Goal: Task Accomplishment & Management: Manage account settings

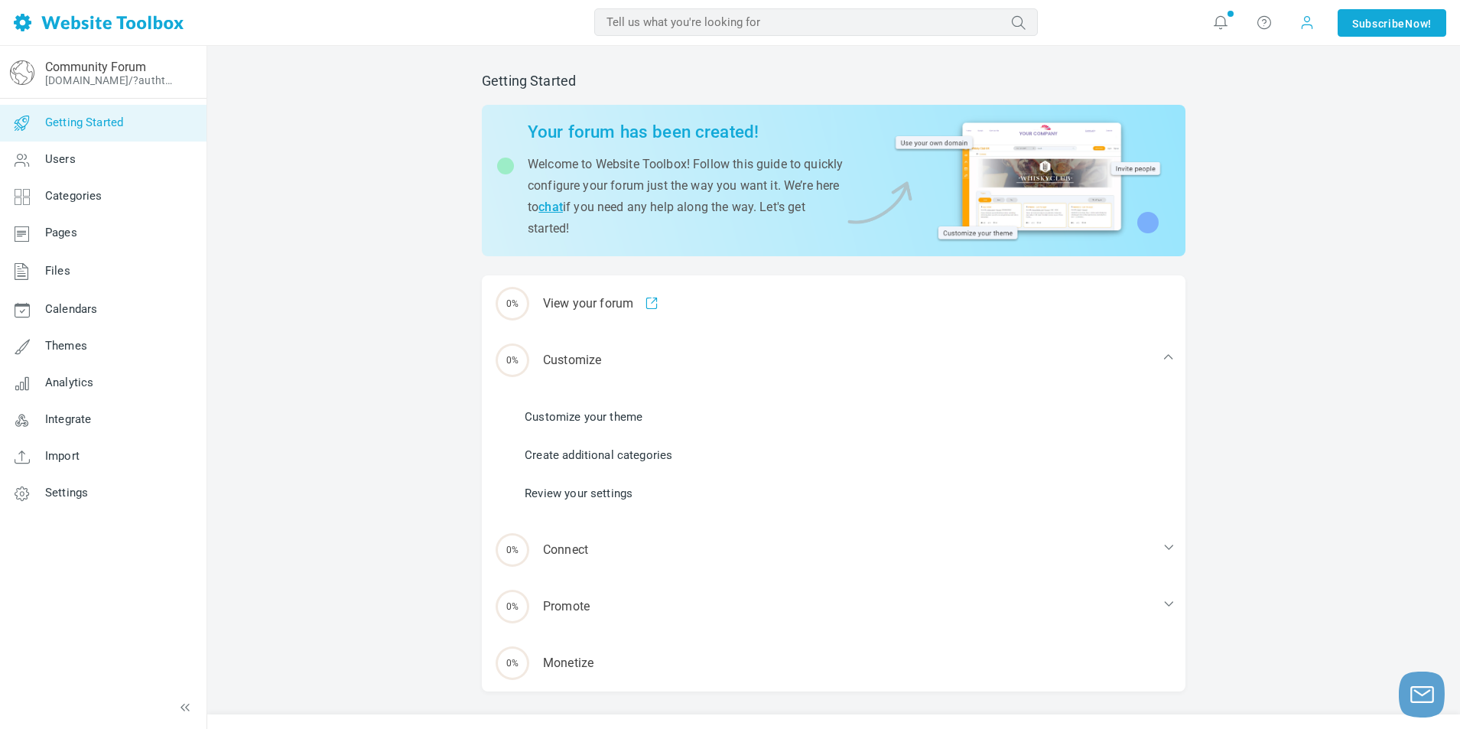
click at [1304, 25] on span at bounding box center [1307, 22] width 15 height 15
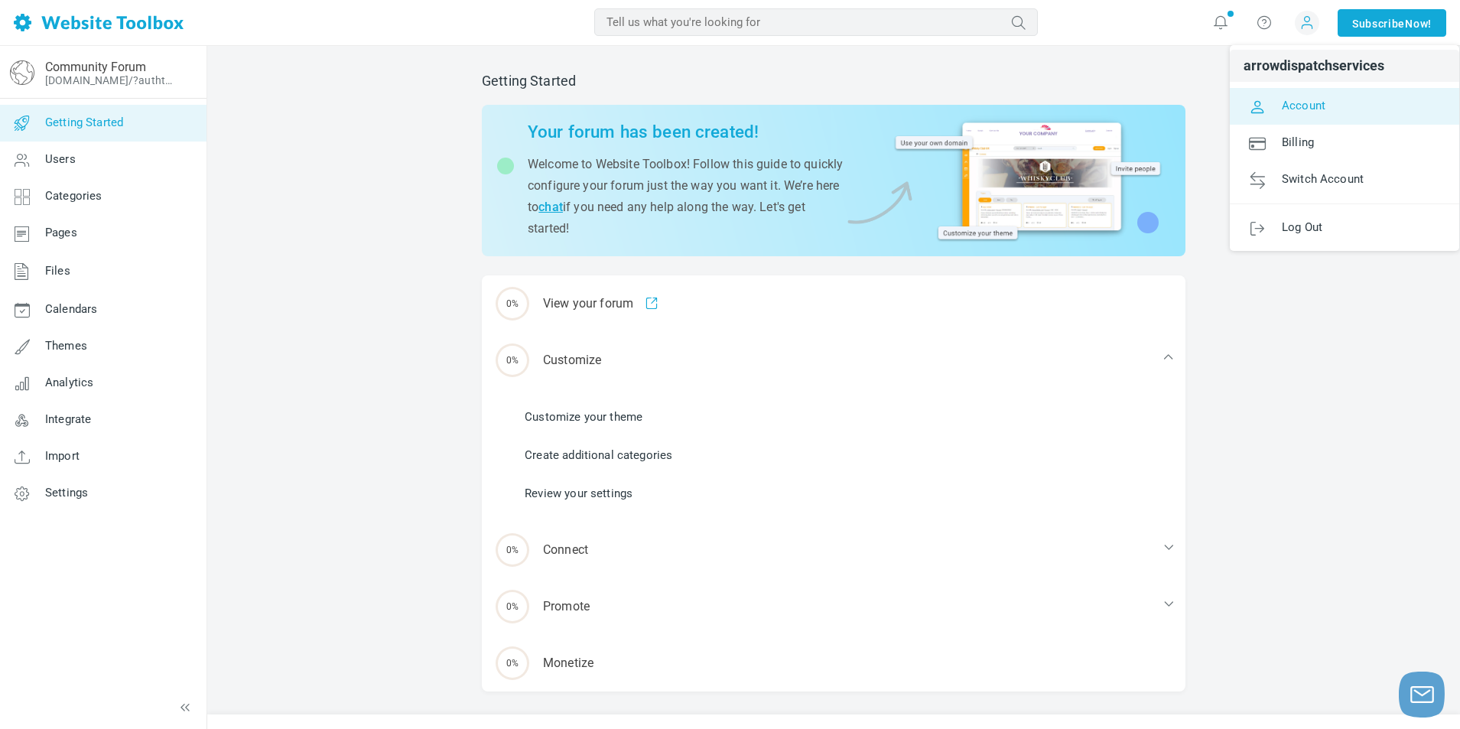
click at [1303, 109] on span "Account" at bounding box center [1304, 105] width 44 height 14
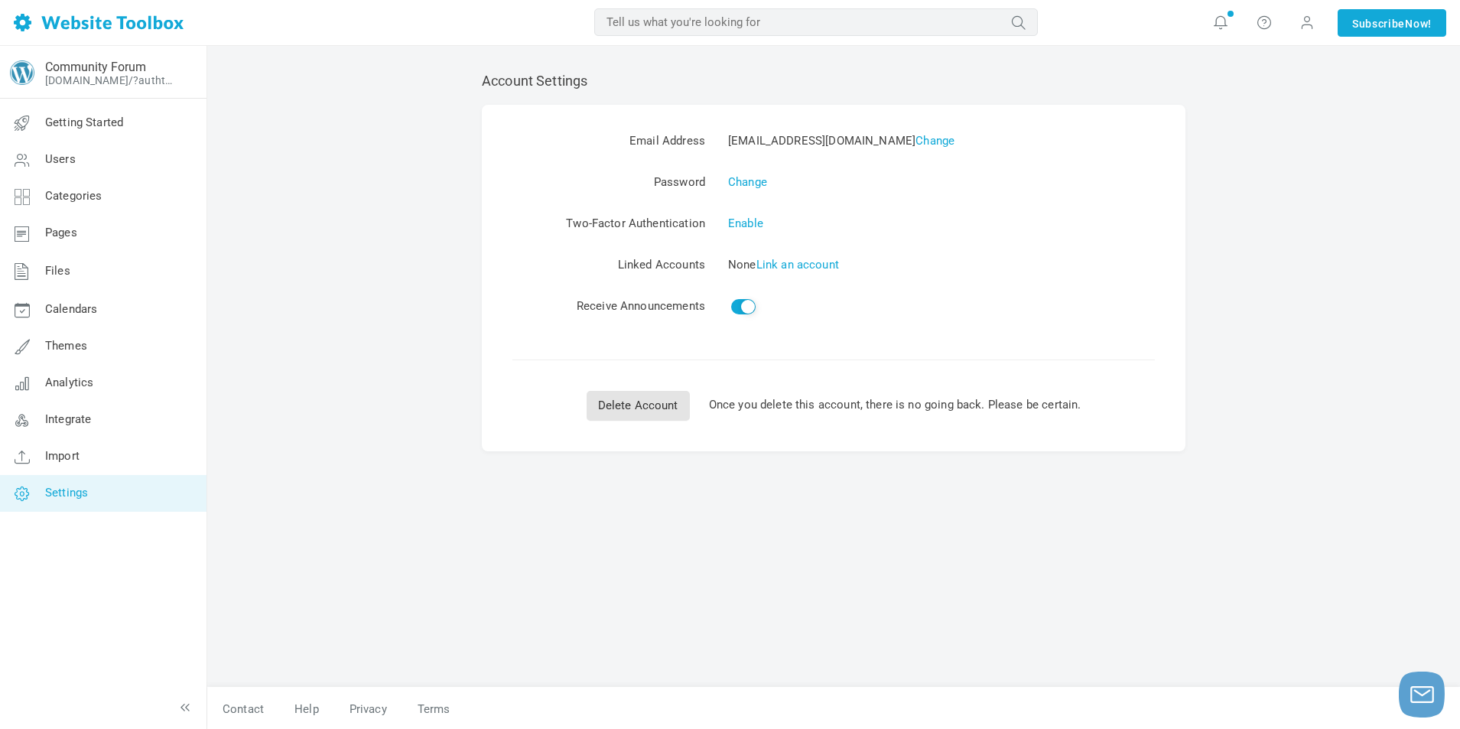
click at [86, 486] on span "Settings" at bounding box center [66, 493] width 43 height 14
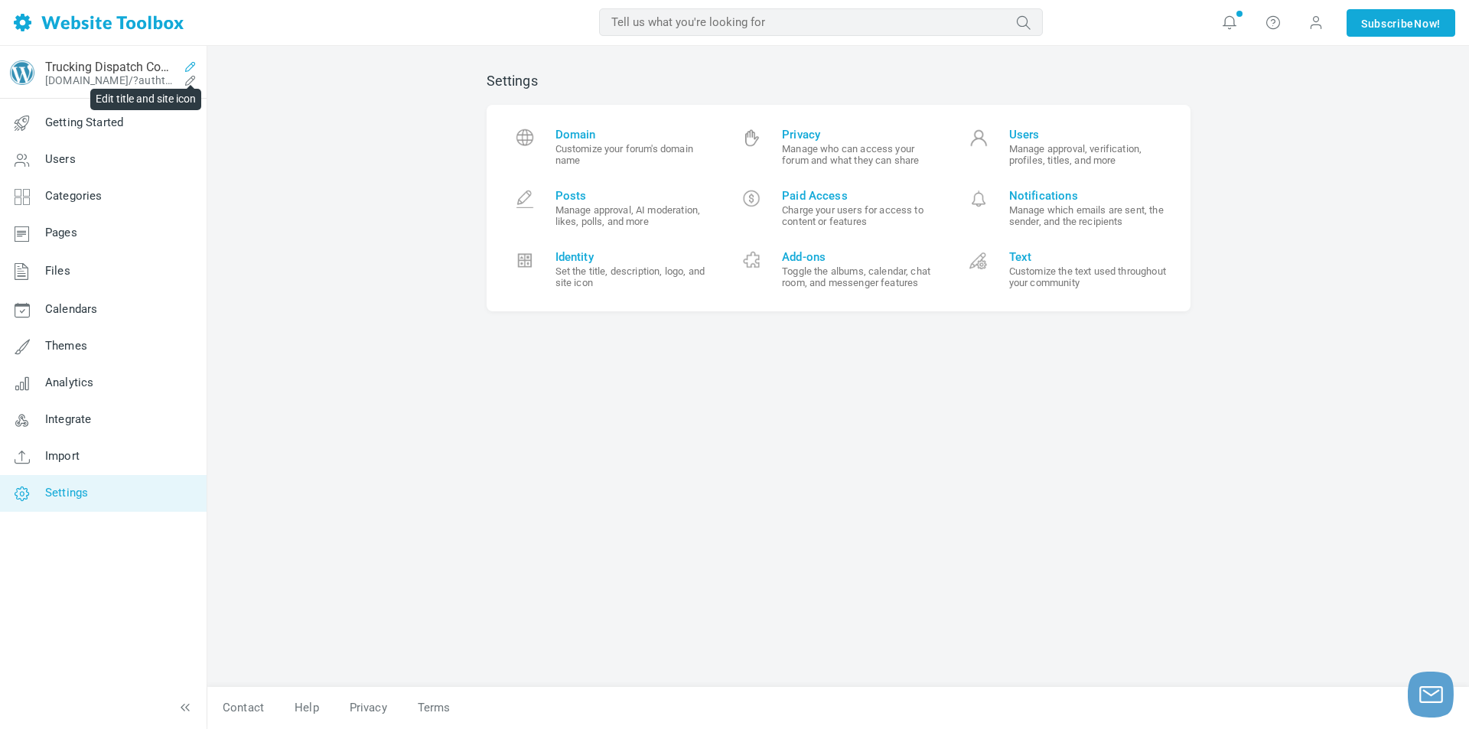
click at [187, 68] on icon at bounding box center [190, 66] width 24 height 12
click at [188, 79] on icon at bounding box center [190, 80] width 24 height 12
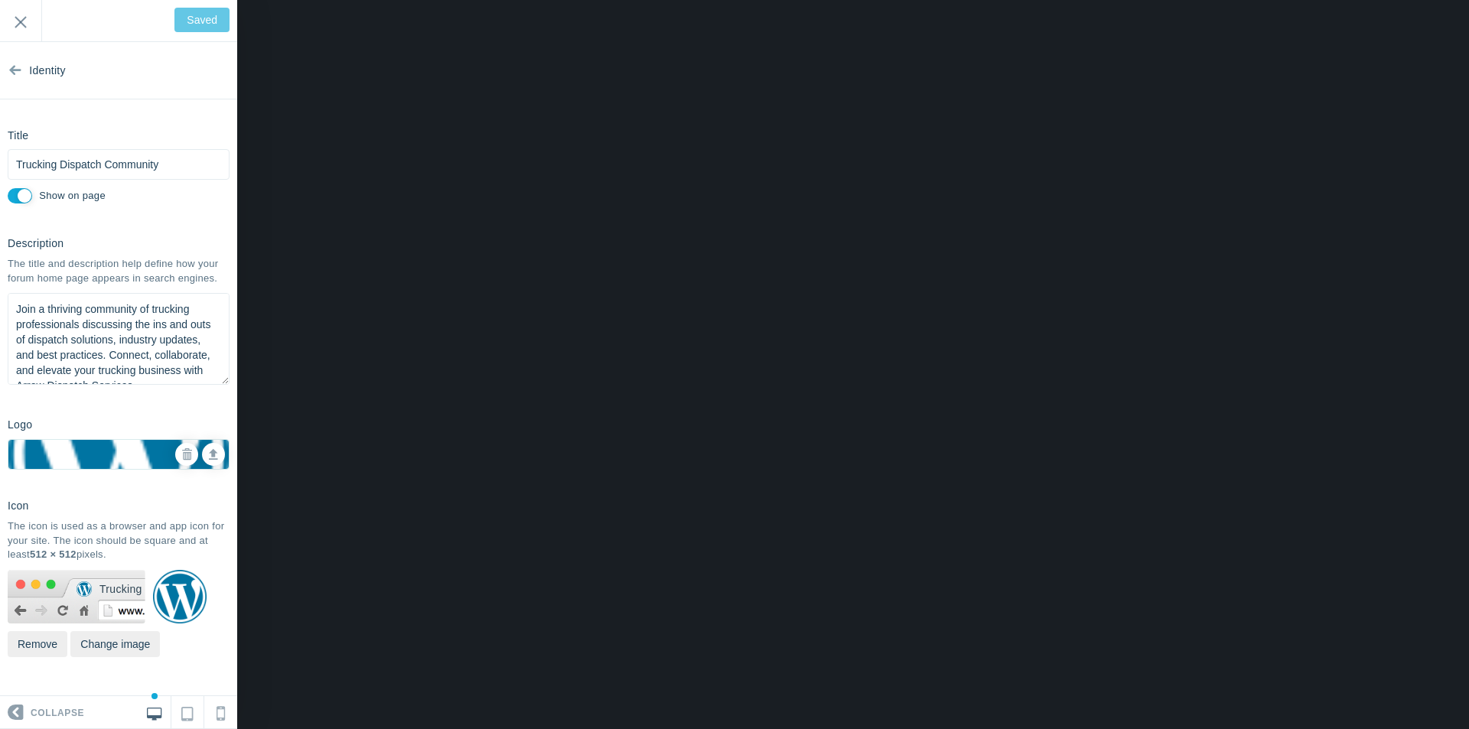
scroll to position [17, 0]
click at [24, 25] on input "Exit" at bounding box center [20, 21] width 41 height 42
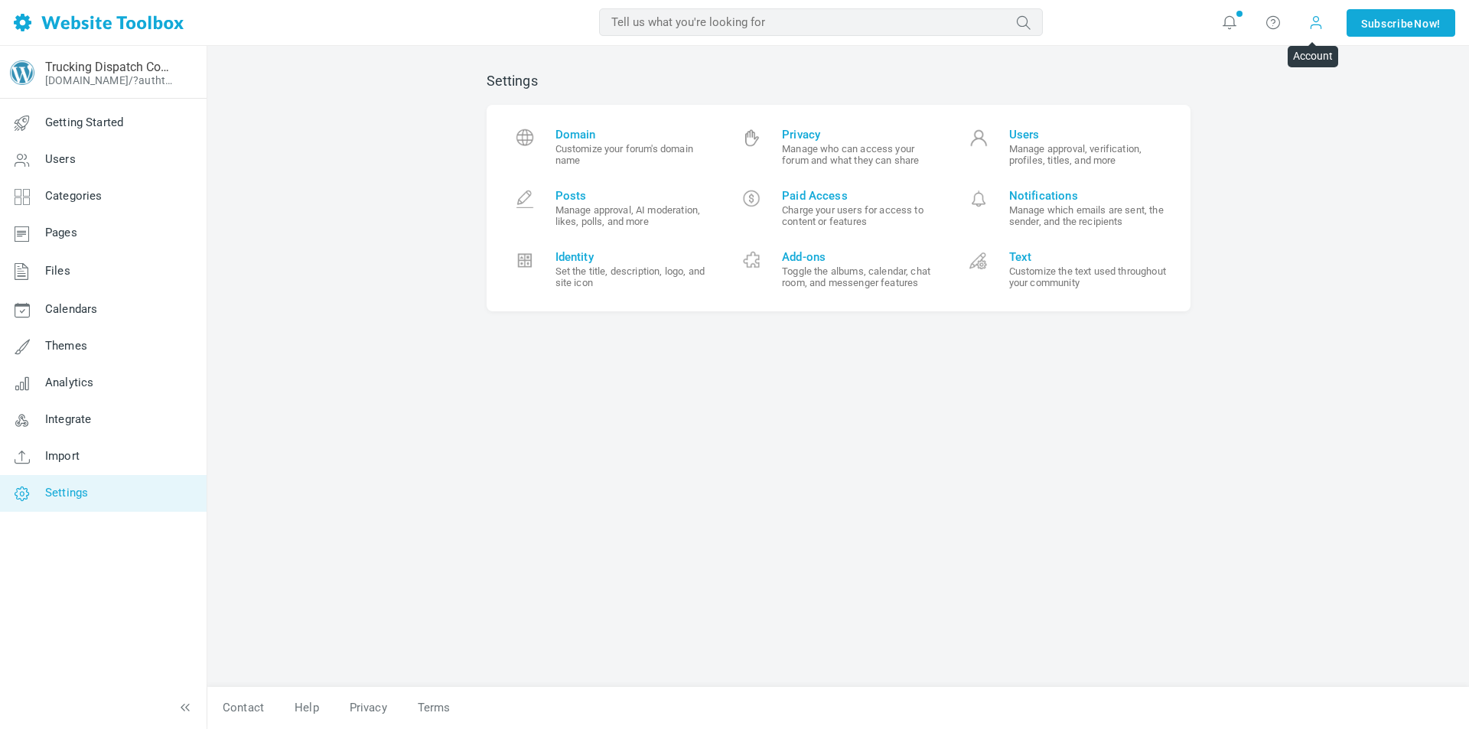
click at [1313, 15] on span at bounding box center [1315, 22] width 15 height 15
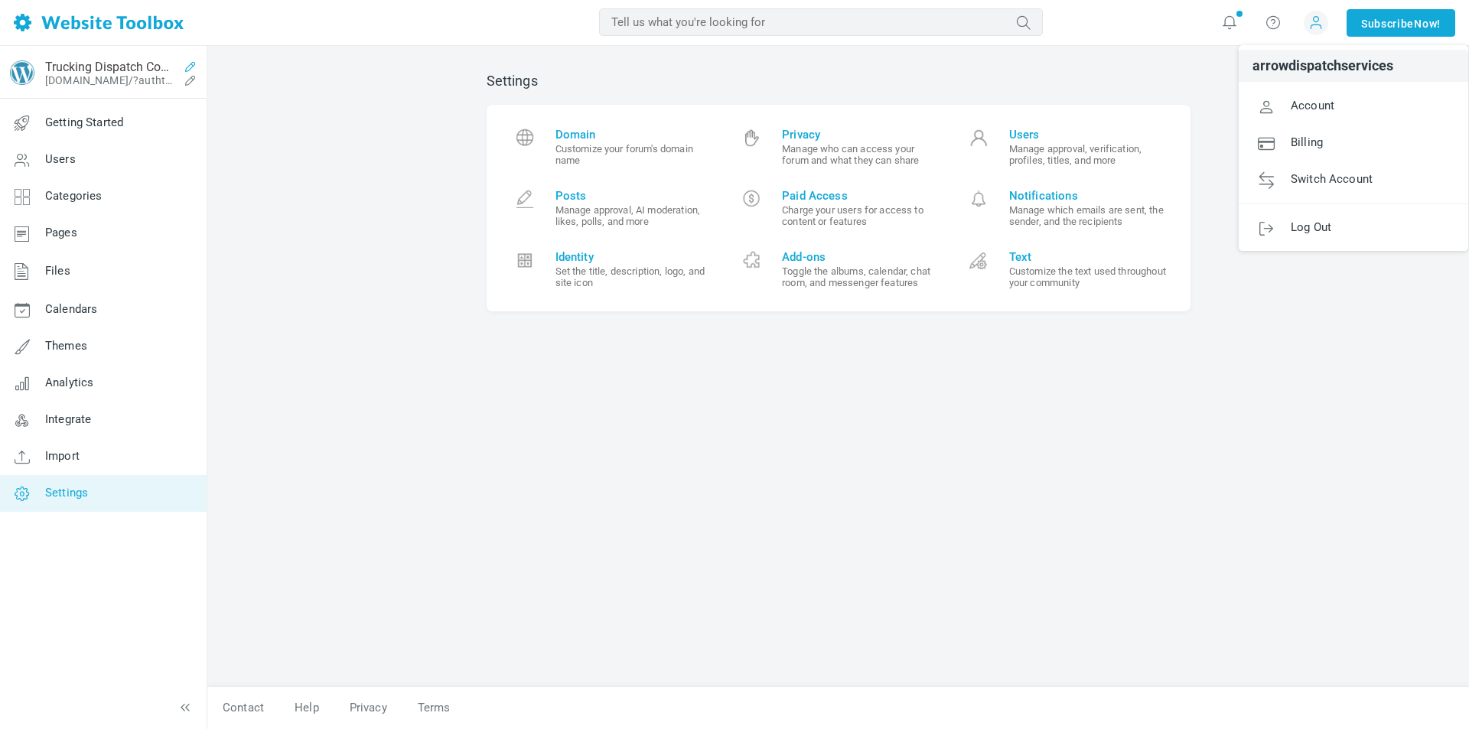
click at [193, 64] on icon at bounding box center [190, 66] width 24 height 12
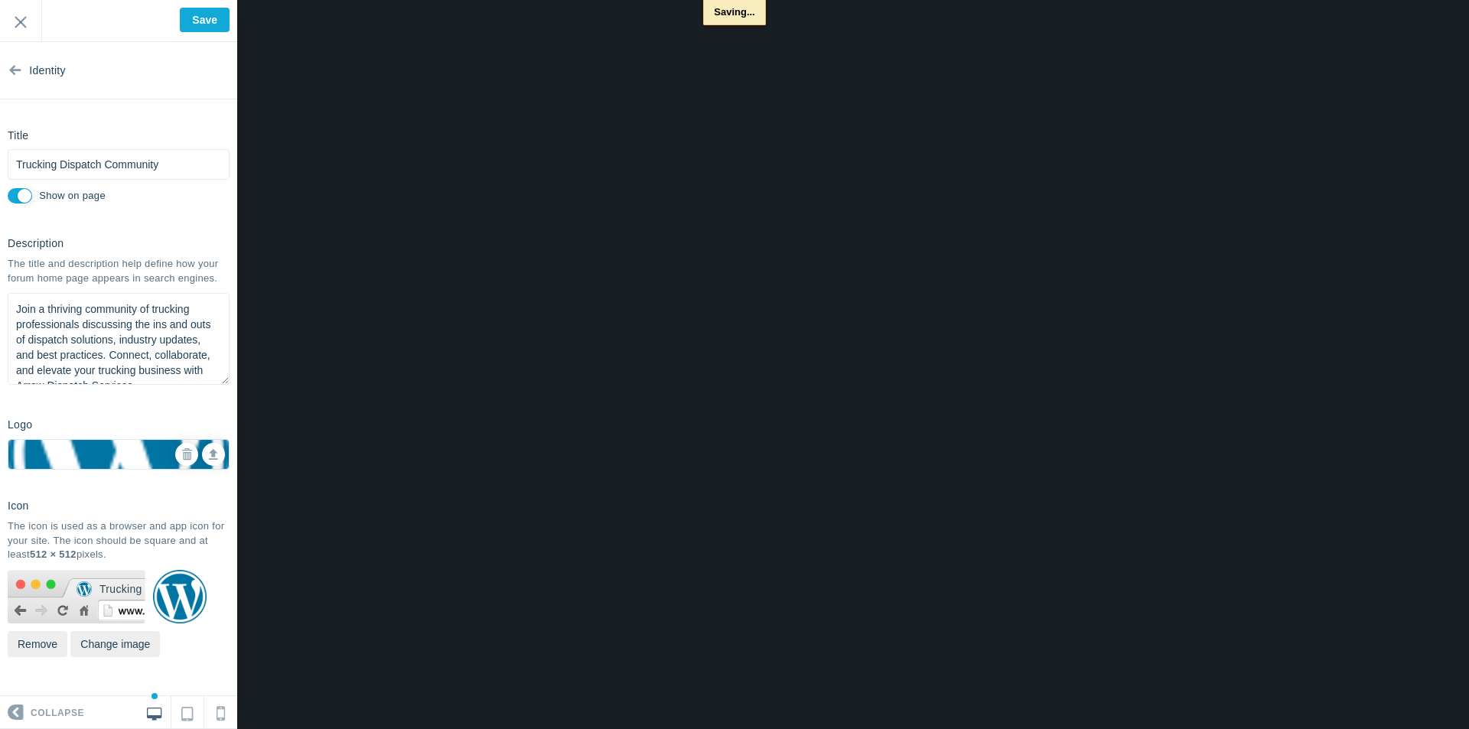
type input "Saved"
